Goal: Task Accomplishment & Management: Use online tool/utility

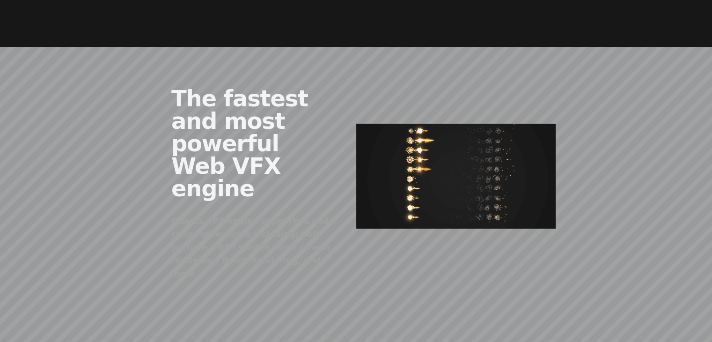
scroll to position [468, 0]
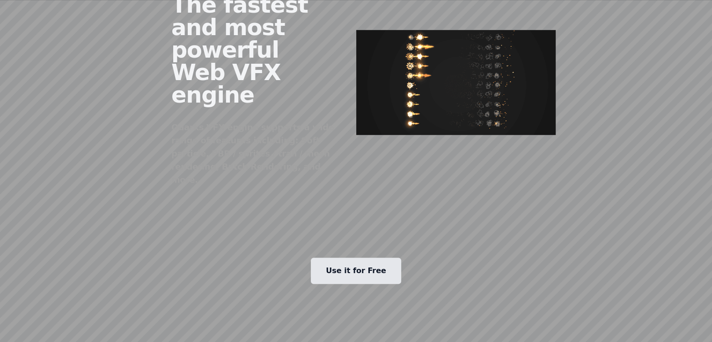
click at [388, 257] on link "Use it for Free" at bounding box center [356, 270] width 90 height 26
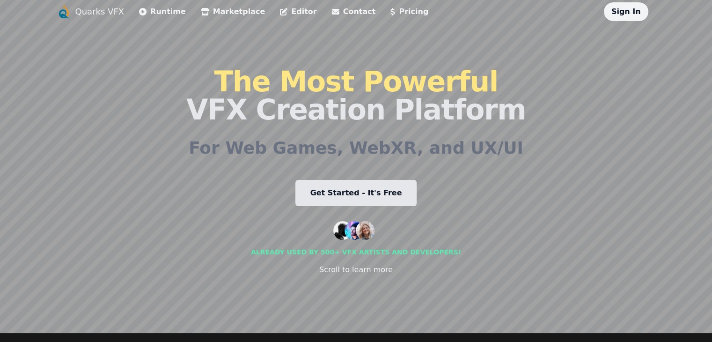
scroll to position [0, 0]
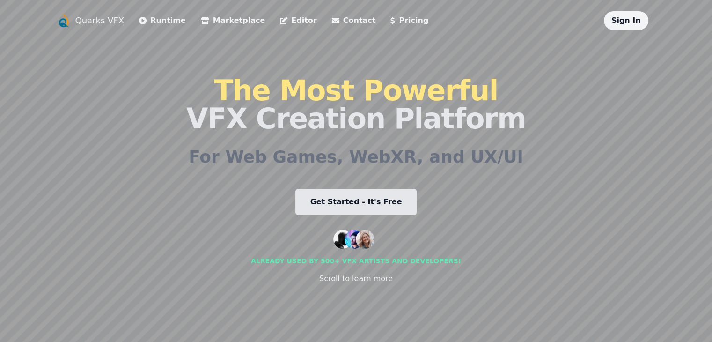
click at [280, 18] on icon at bounding box center [283, 20] width 7 height 7
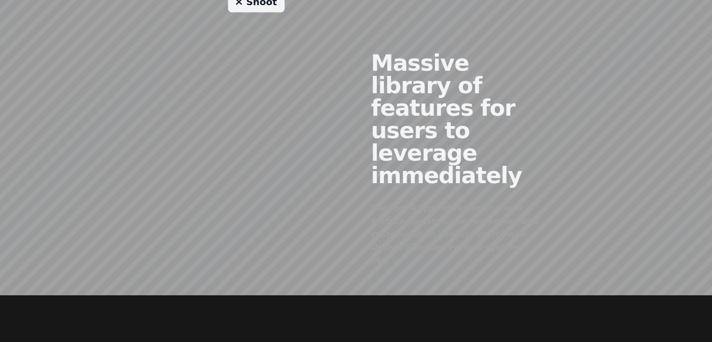
scroll to position [749, 0]
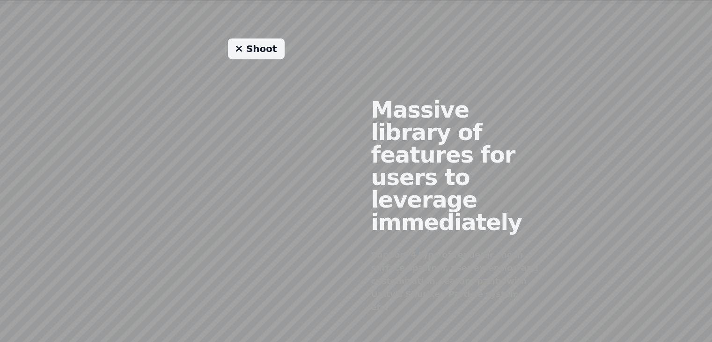
drag, startPoint x: 256, startPoint y: 98, endPoint x: 291, endPoint y: 99, distance: 34.2
click at [290, 99] on div "Shoot" at bounding box center [256, 198] width 200 height 320
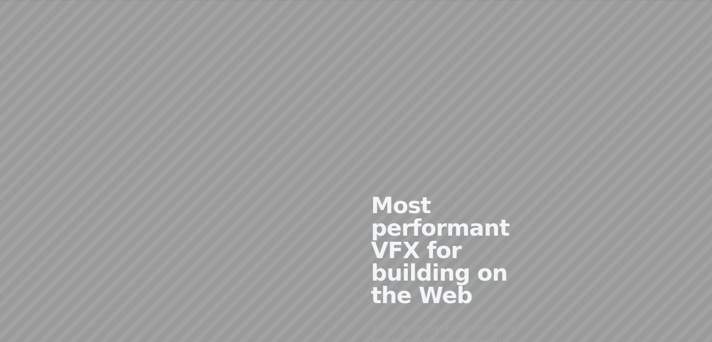
scroll to position [636, 0]
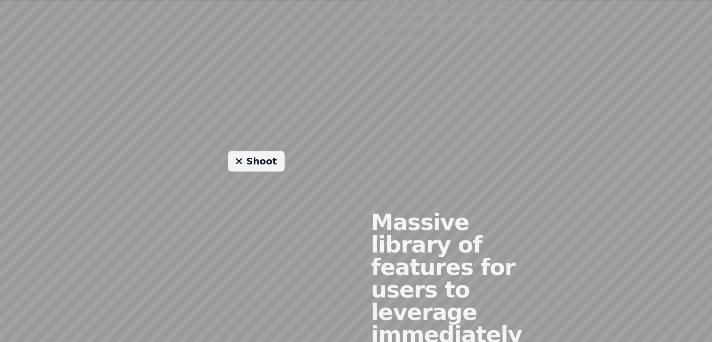
click at [253, 151] on link "Shoot" at bounding box center [256, 161] width 57 height 21
click at [239, 151] on link "Shoot" at bounding box center [256, 161] width 57 height 21
click at [245, 151] on link "Shoot" at bounding box center [256, 161] width 57 height 21
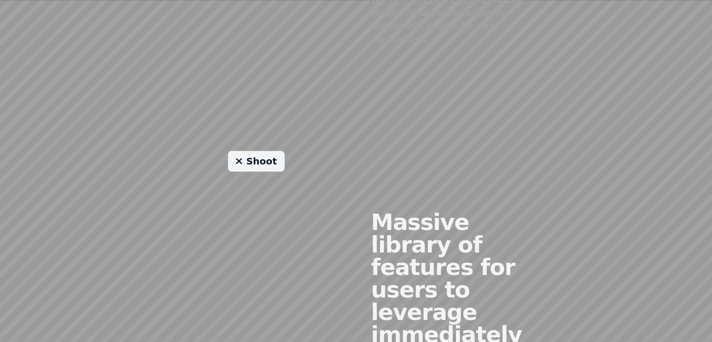
scroll to position [449, 0]
